Goal: Find specific page/section: Find specific page/section

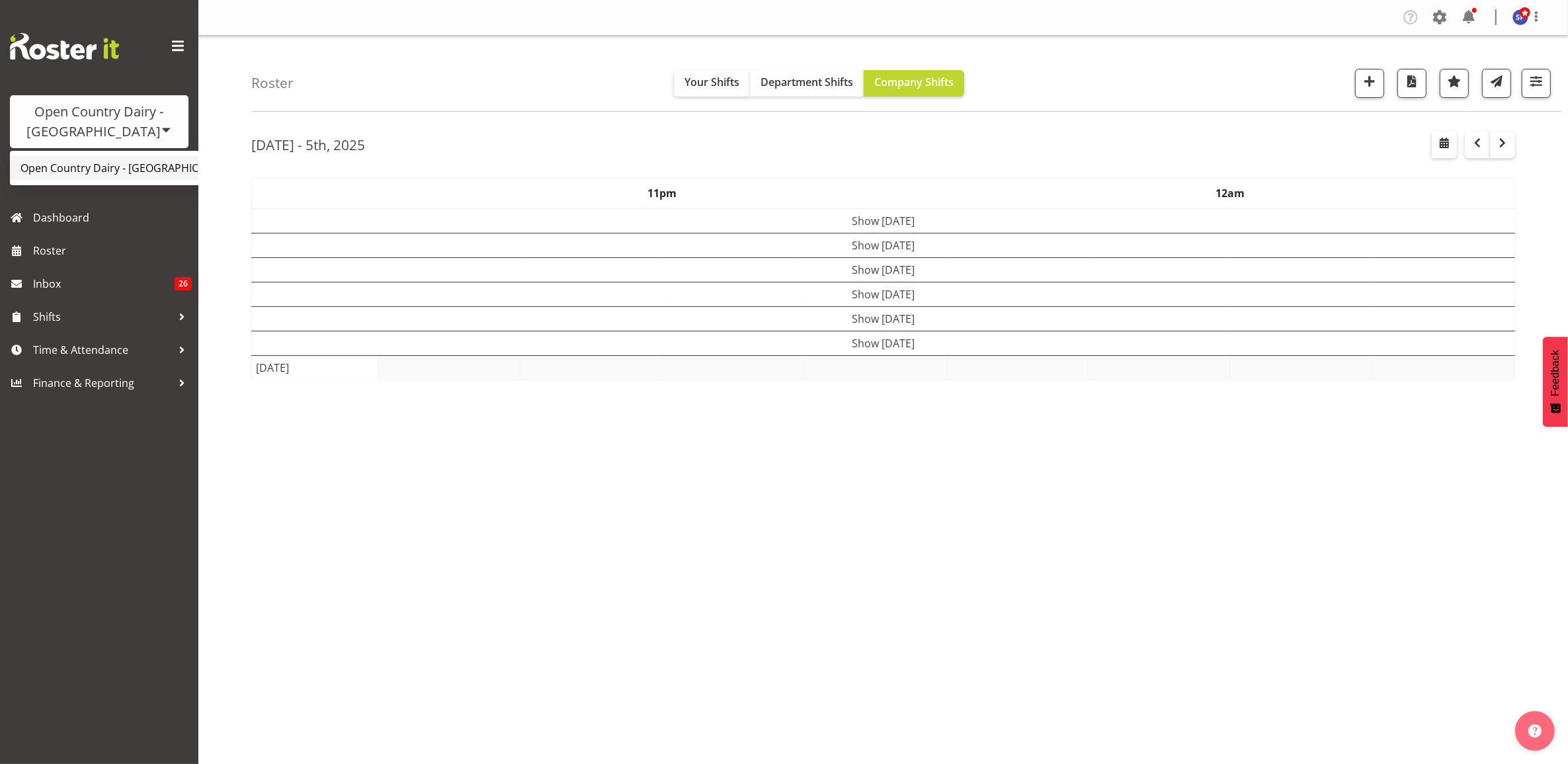
click at [105, 164] on link "Open Country Dairy - [GEOGRAPHIC_DATA]" at bounding box center [137, 167] width 255 height 24
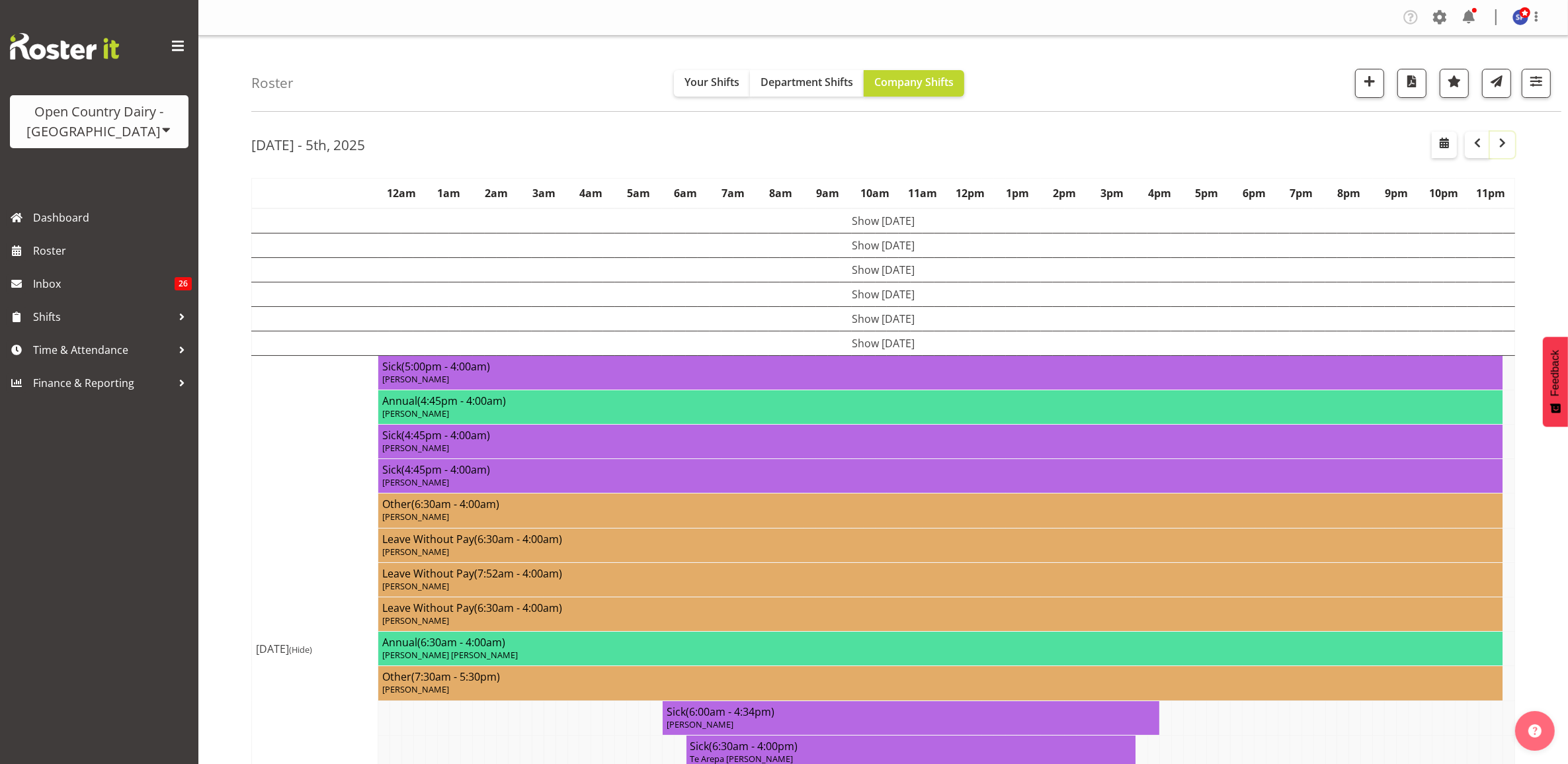
click at [1500, 142] on span "button" at bounding box center [1502, 143] width 16 height 16
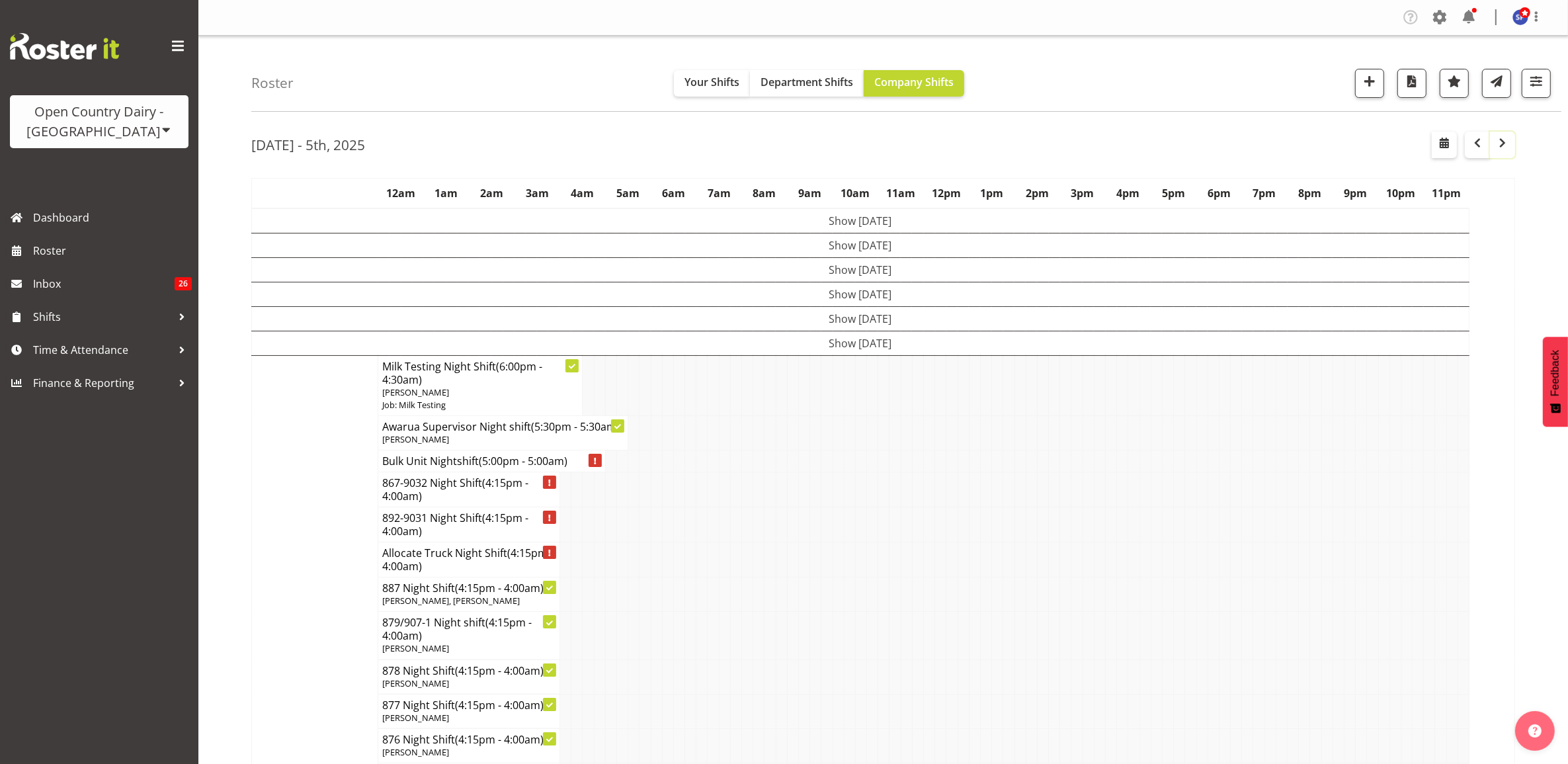
click at [1503, 146] on span "button" at bounding box center [1502, 143] width 16 height 16
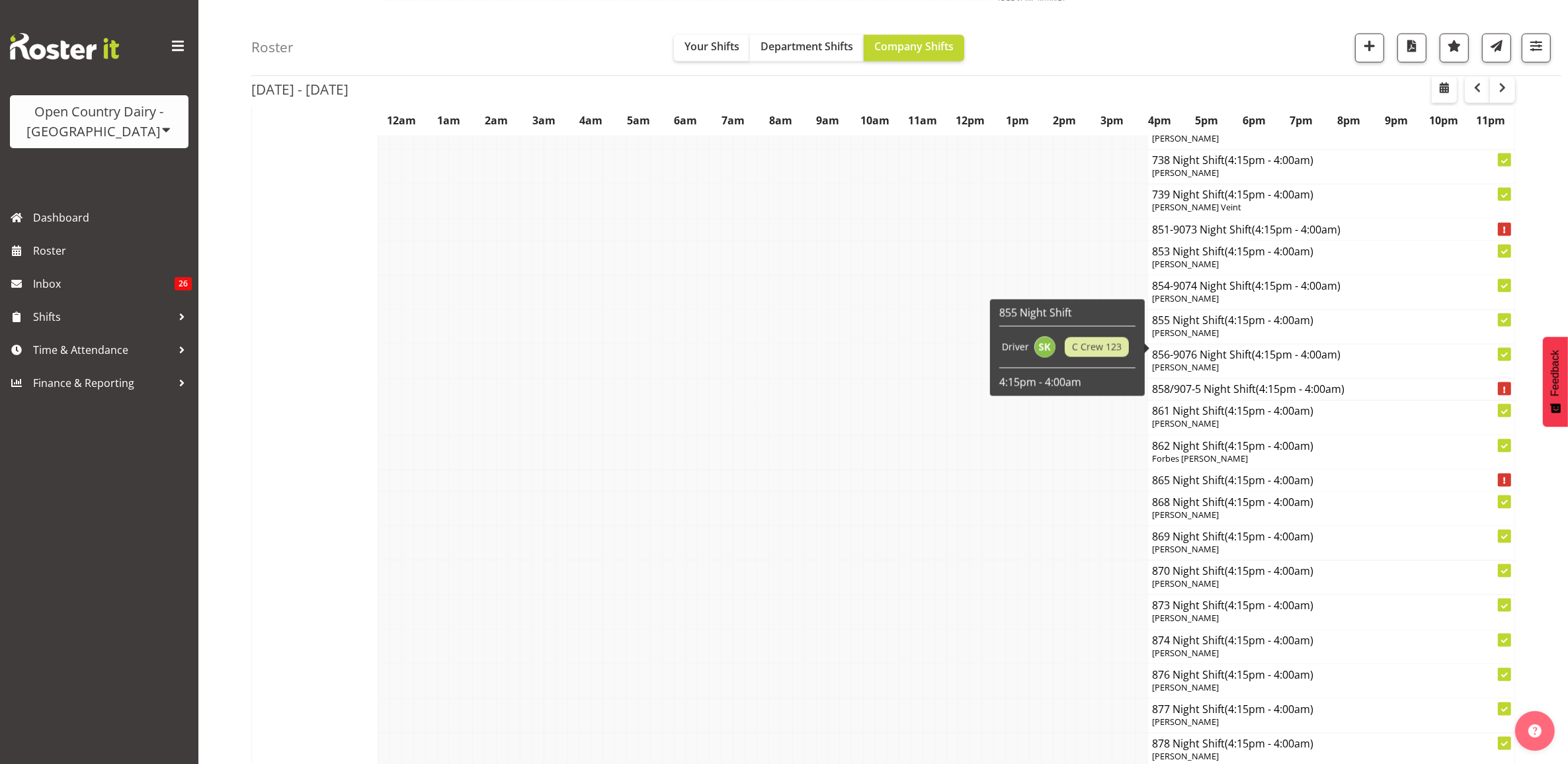
scroll to position [3059, 0]
